Goal: Task Accomplishment & Management: Use online tool/utility

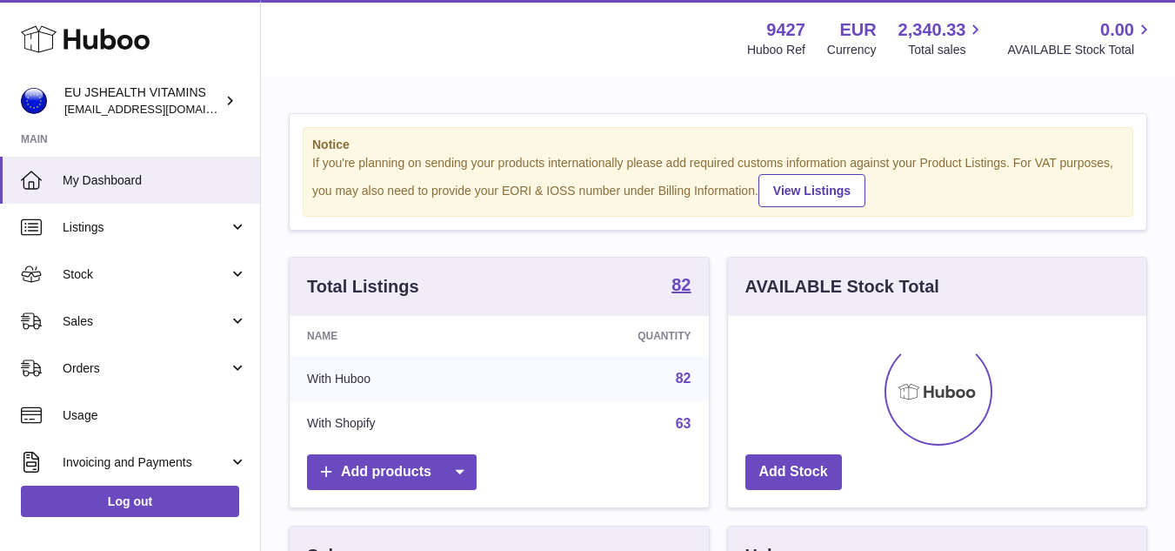
scroll to position [271, 418]
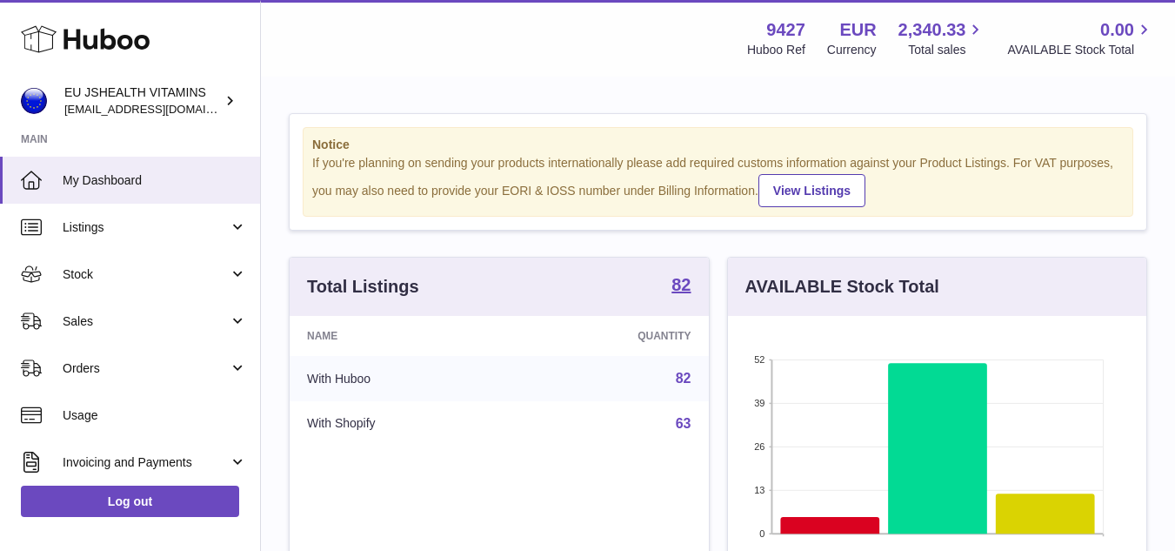
click at [1127, 167] on div "Notice If you're planning on sending your products internationally please add r…" at bounding box center [718, 172] width 831 height 90
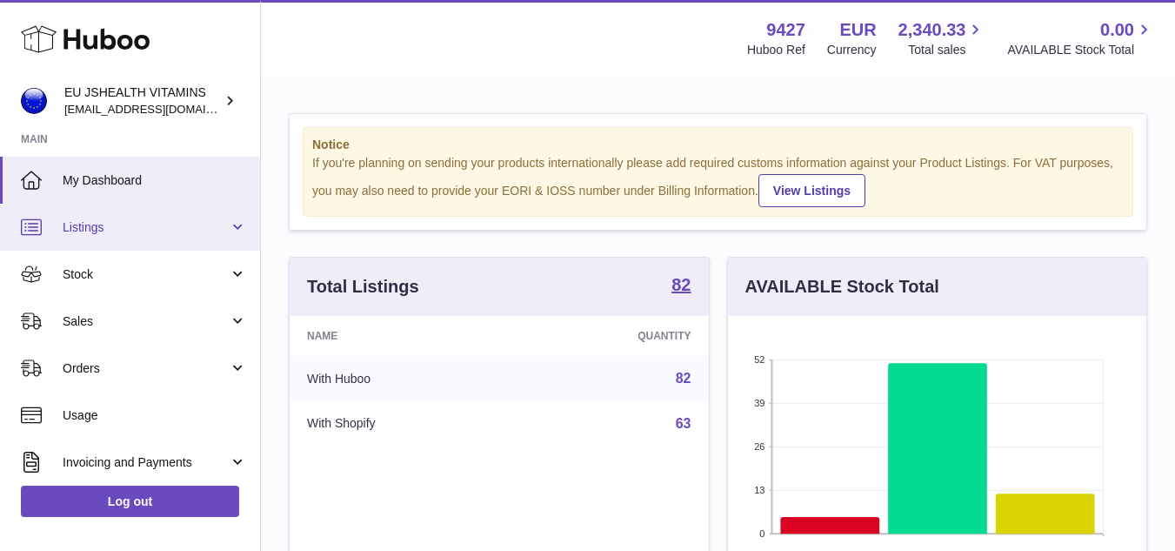
click at [73, 232] on span "Listings" at bounding box center [146, 227] width 166 height 17
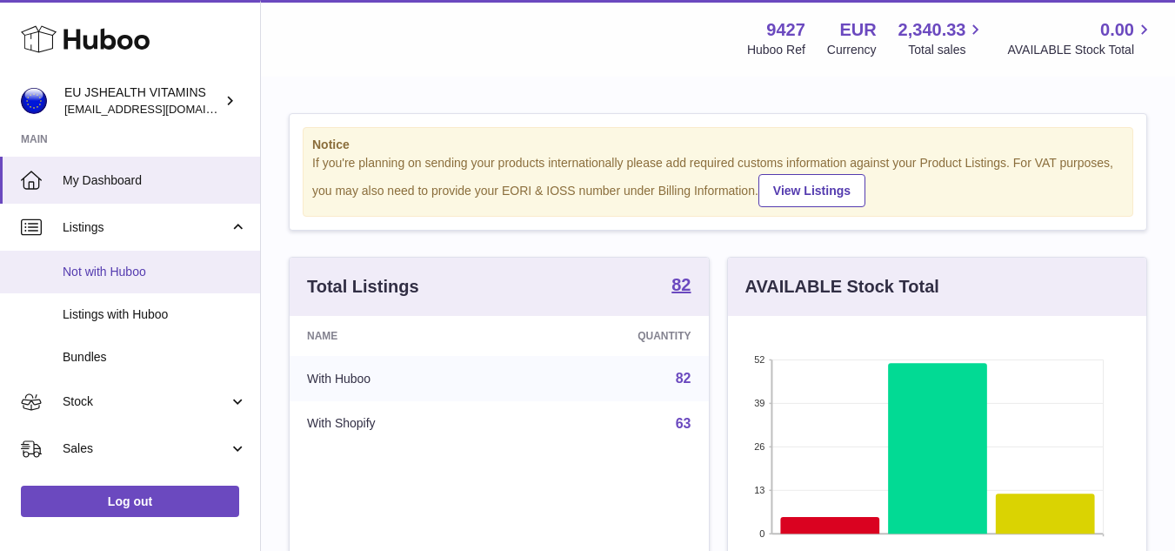
click at [80, 275] on span "Not with Huboo" at bounding box center [155, 272] width 184 height 17
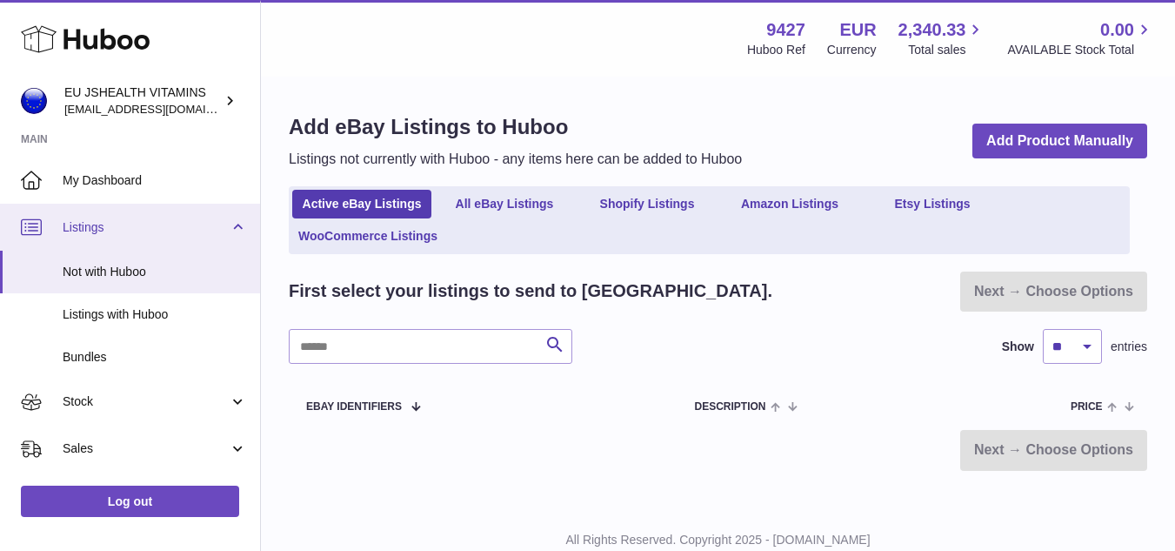
click at [98, 226] on span "Listings" at bounding box center [146, 227] width 166 height 17
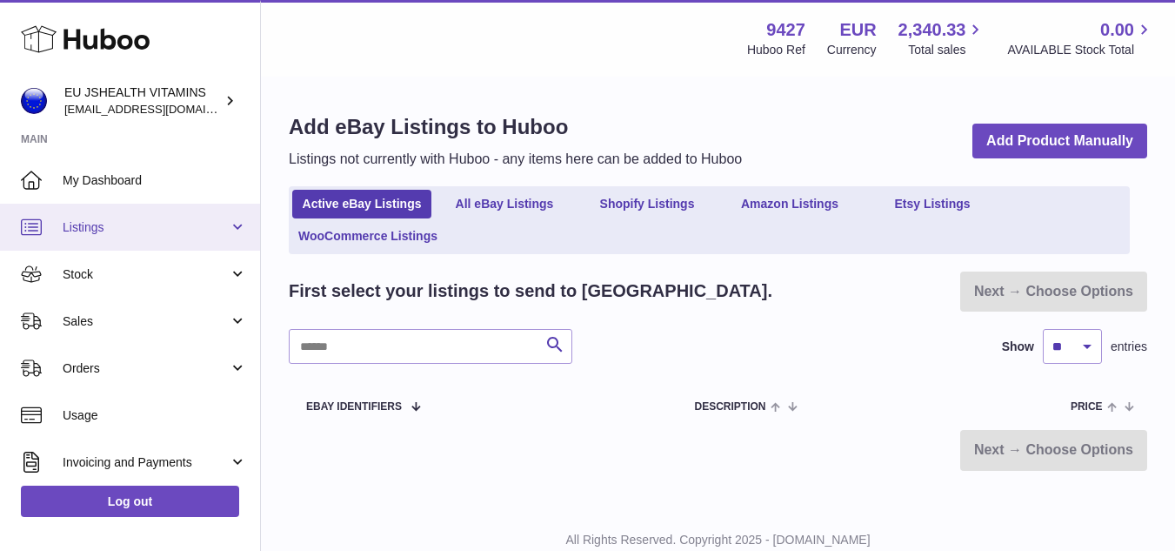
click at [101, 211] on link "Listings" at bounding box center [130, 227] width 260 height 47
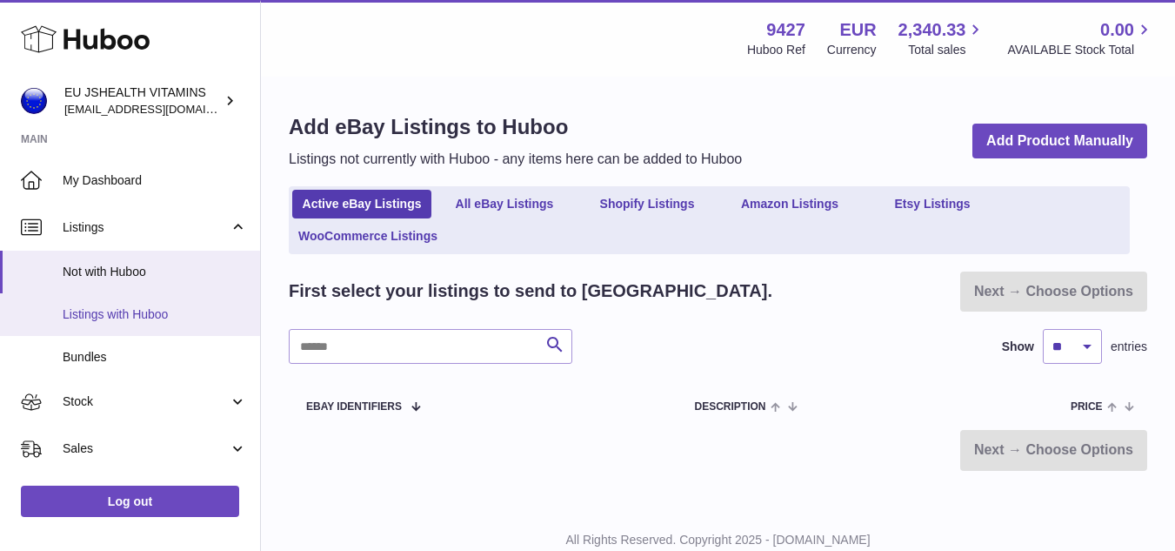
click at [95, 315] on span "Listings with Huboo" at bounding box center [155, 314] width 184 height 17
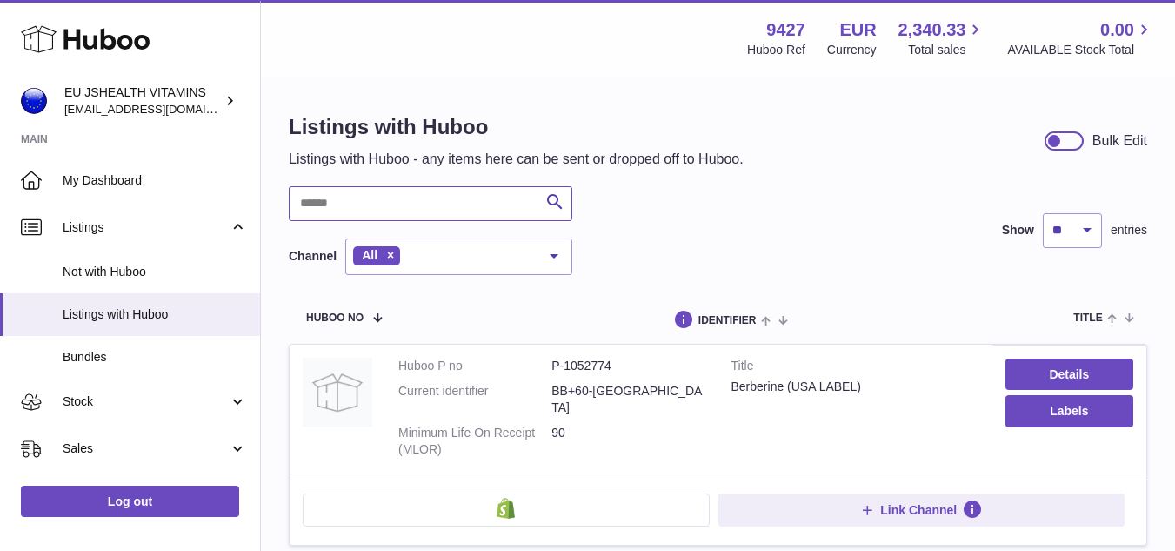
click at [368, 206] on input "text" at bounding box center [431, 203] width 284 height 35
paste input "*******"
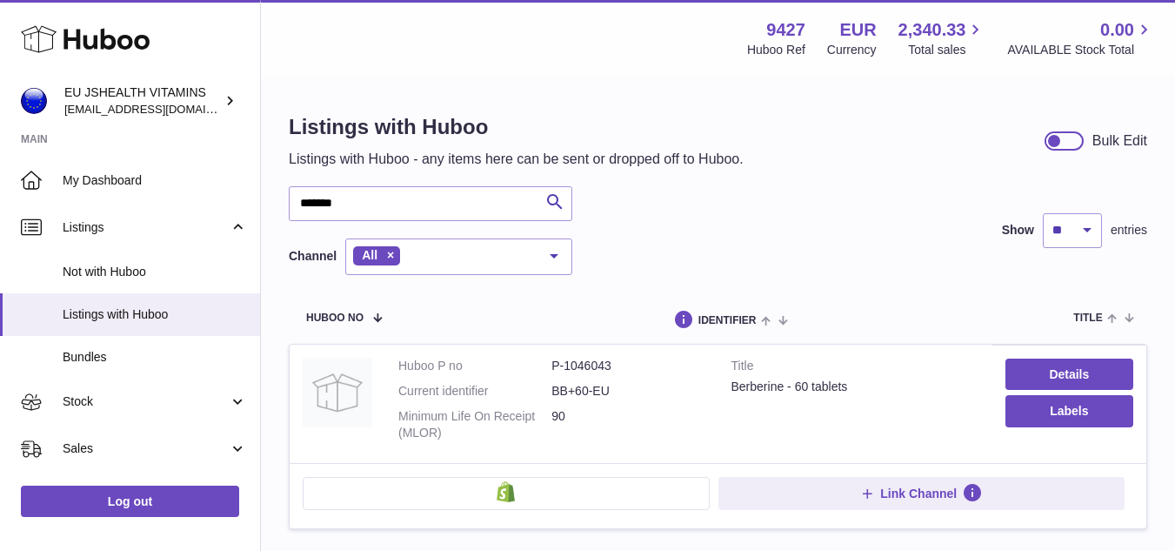
click at [738, 387] on div "Berberine - 60 tablets" at bounding box center [856, 386] width 248 height 17
copy div "Berberine"
click at [508, 205] on input "*******" at bounding box center [431, 203] width 284 height 35
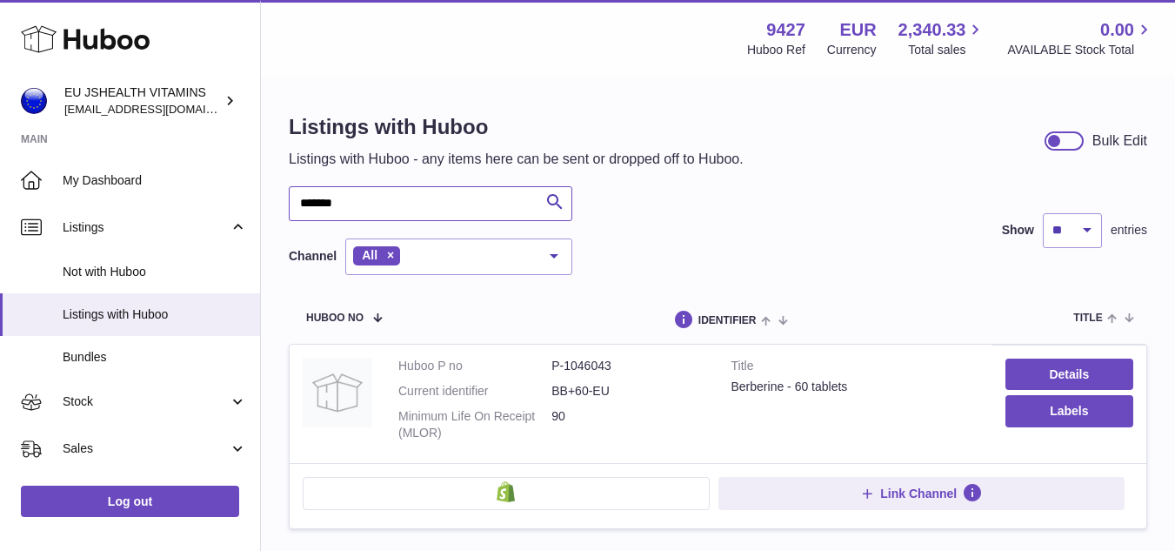
paste input "**"
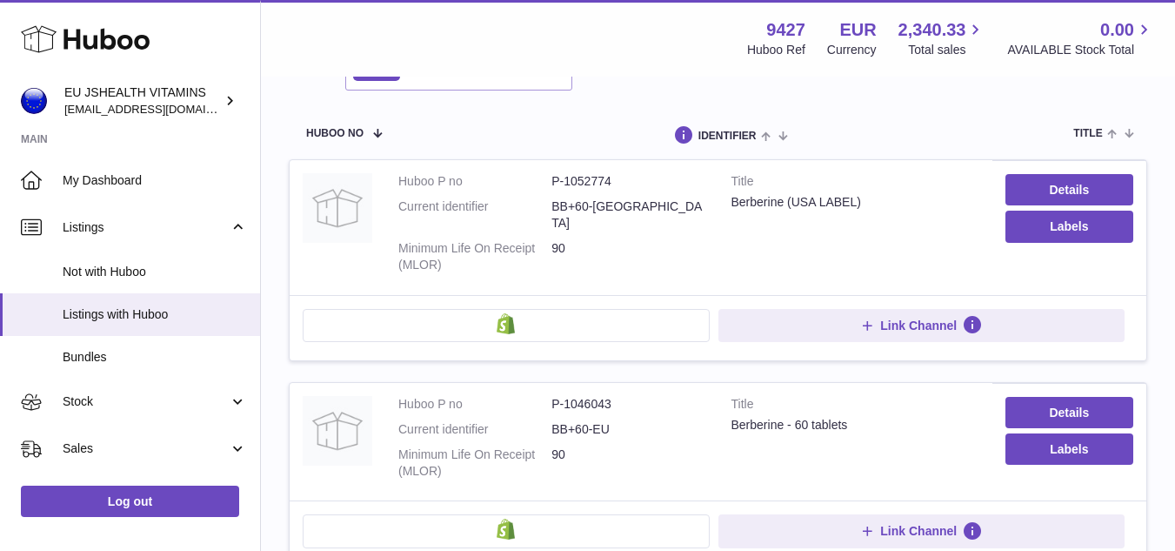
scroll to position [169, 0]
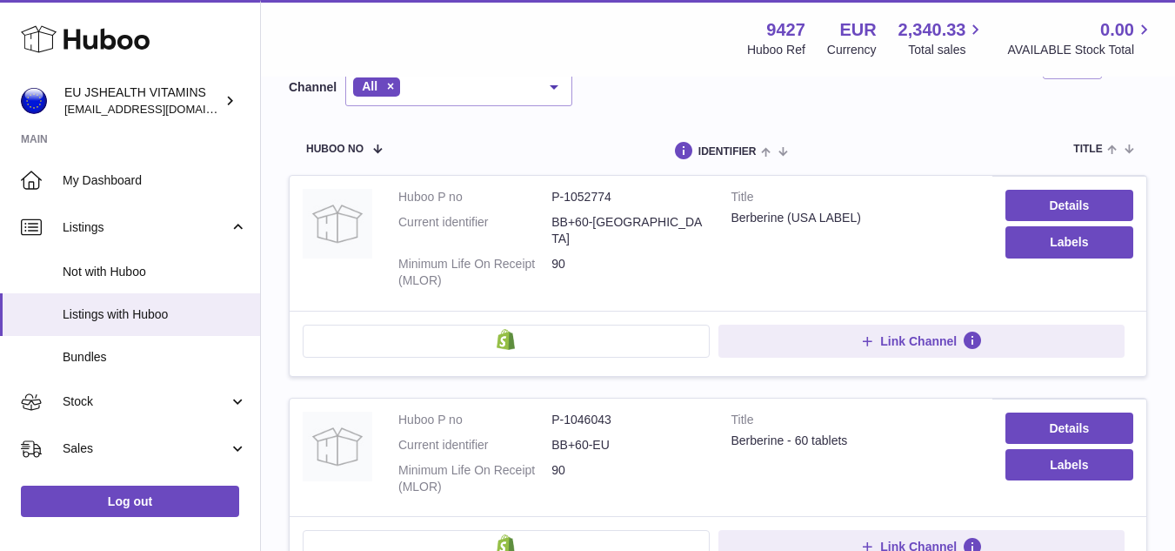
type input "*********"
click at [603, 197] on dd "P-1052774" at bounding box center [628, 197] width 153 height 17
click at [589, 412] on dd "P-1046043" at bounding box center [628, 420] width 153 height 17
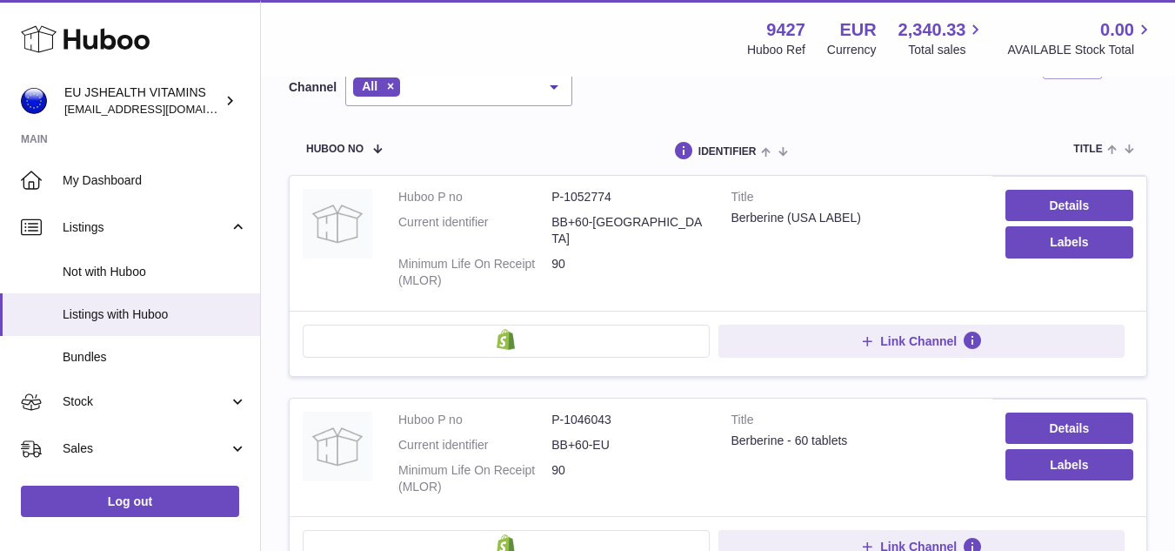
click at [605, 187] on td "Huboo P no P-1052774 Current identifier BB+60-[GEOGRAPHIC_DATA] Minimum Life On…" at bounding box center [551, 243] width 333 height 134
copy dd "1052774"
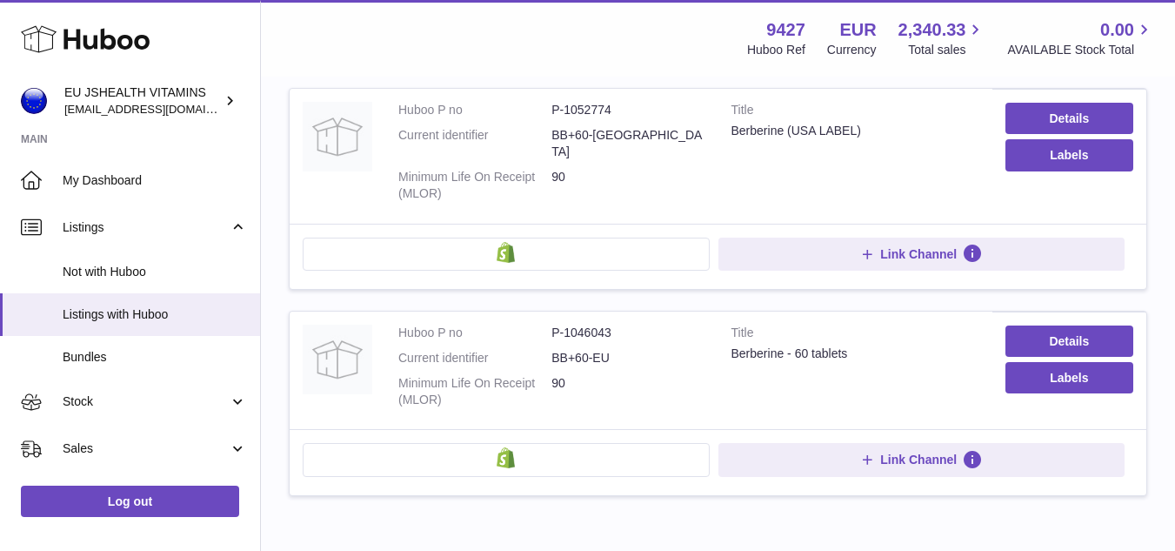
click at [1119, 64] on div "Menu Huboo 9427 Huboo Ref EUR Currency 2,340.33 Total sales 0.00 AVAILABLE Stoc…" at bounding box center [718, 38] width 914 height 77
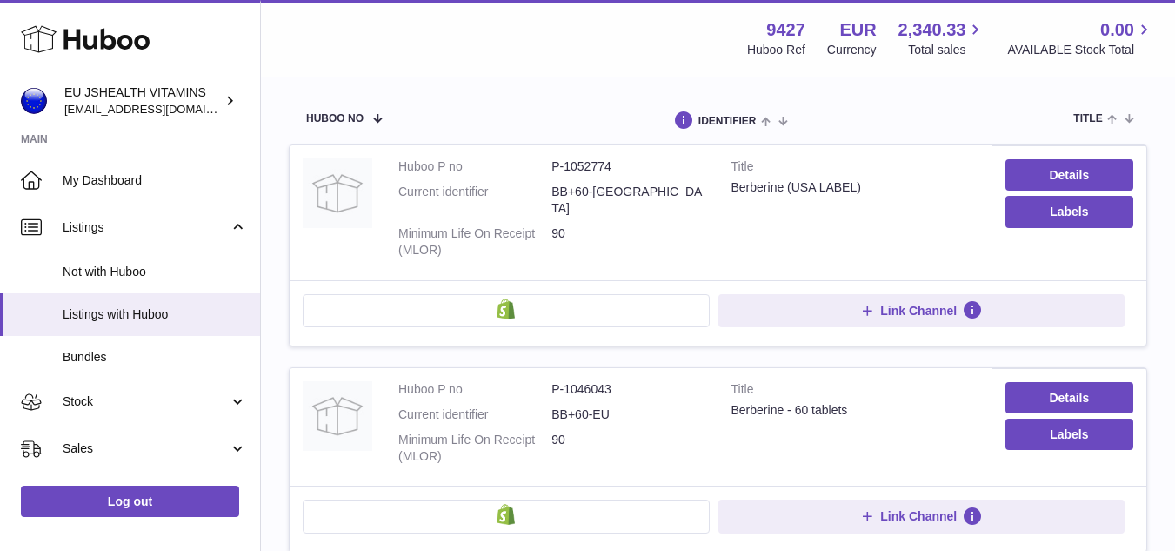
scroll to position [169, 0]
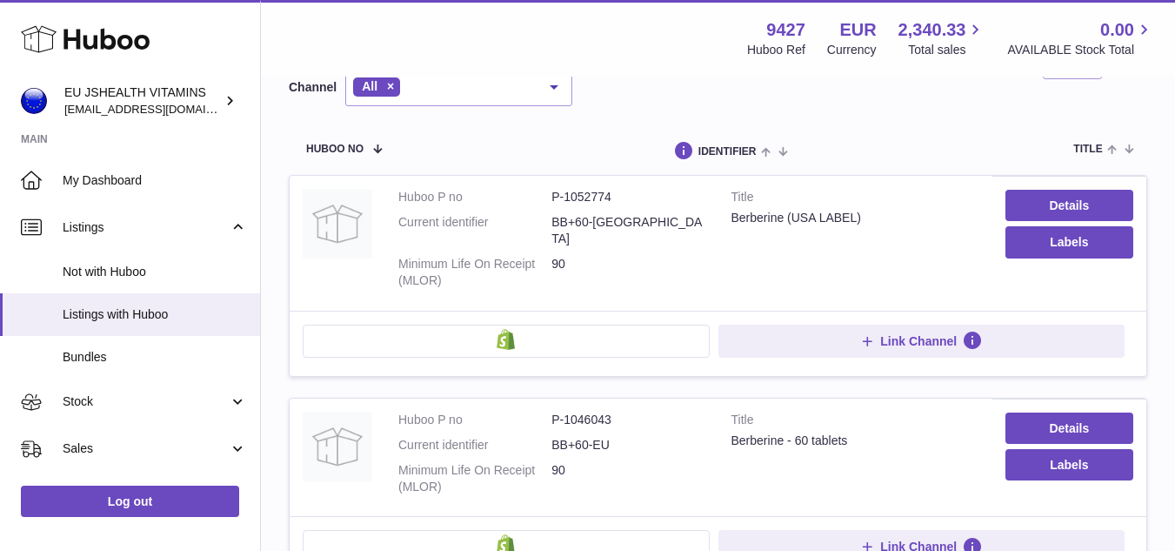
click at [594, 200] on dd "P-1052774" at bounding box center [628, 197] width 153 height 17
copy dd "1052774"
click at [599, 412] on dd "P-1046043" at bounding box center [628, 420] width 153 height 17
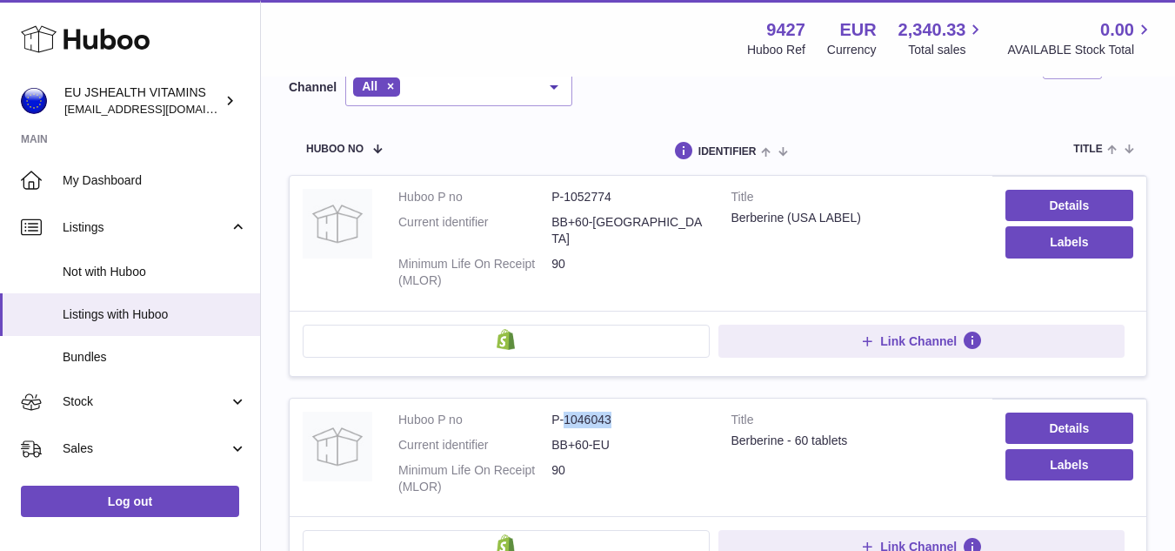
copy dd "1046043"
